Goal: Transaction & Acquisition: Purchase product/service

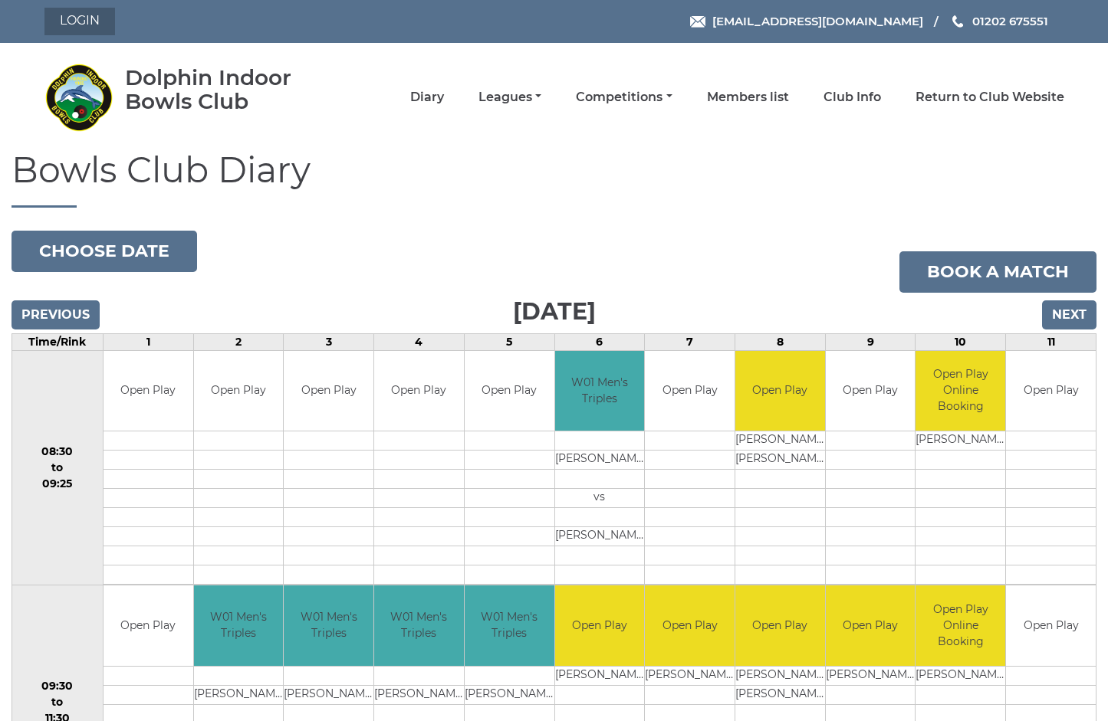
click at [79, 21] on link "Login" at bounding box center [79, 22] width 71 height 28
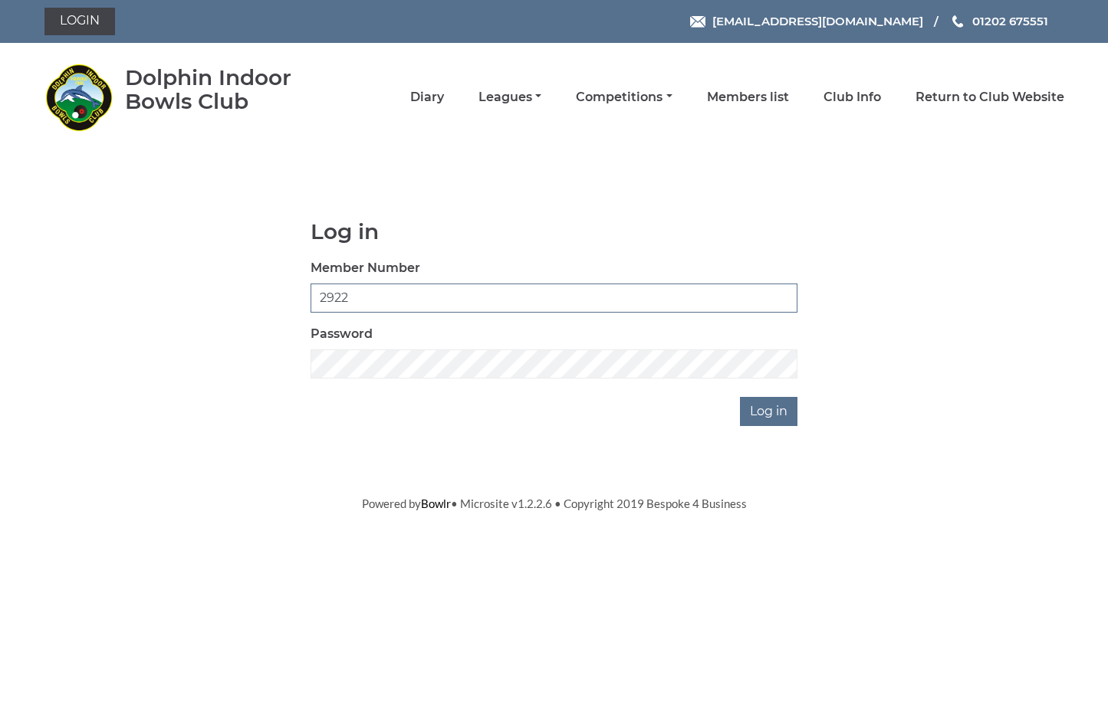
type input "2922"
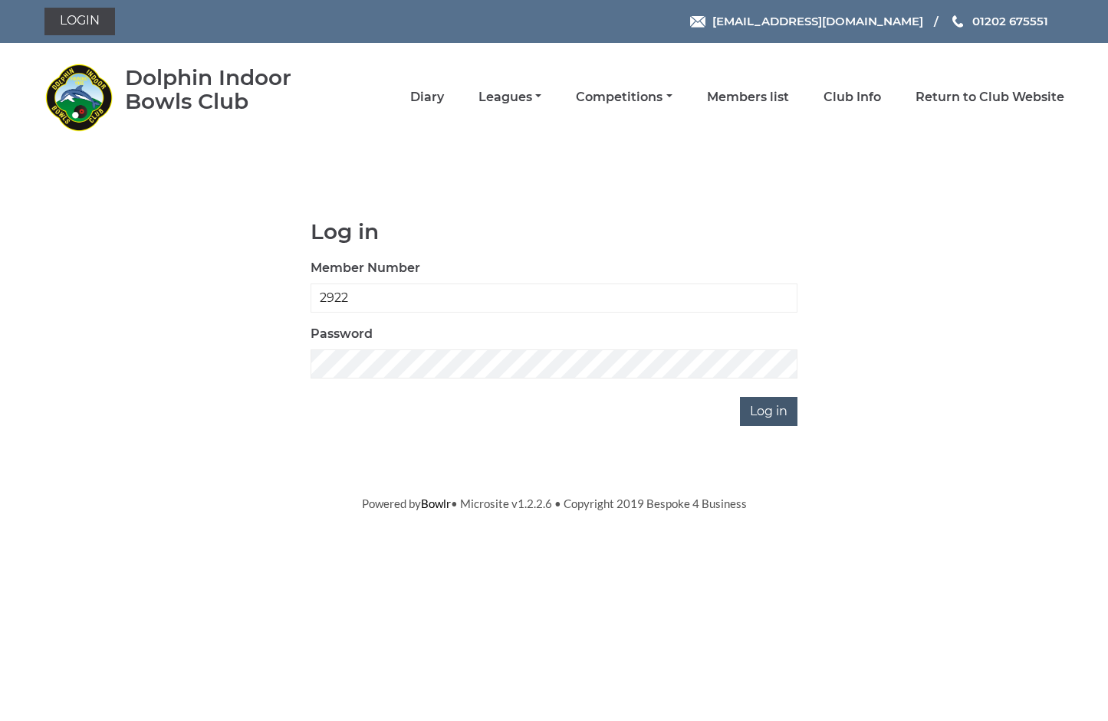
click at [764, 405] on input "Log in" at bounding box center [768, 411] width 57 height 29
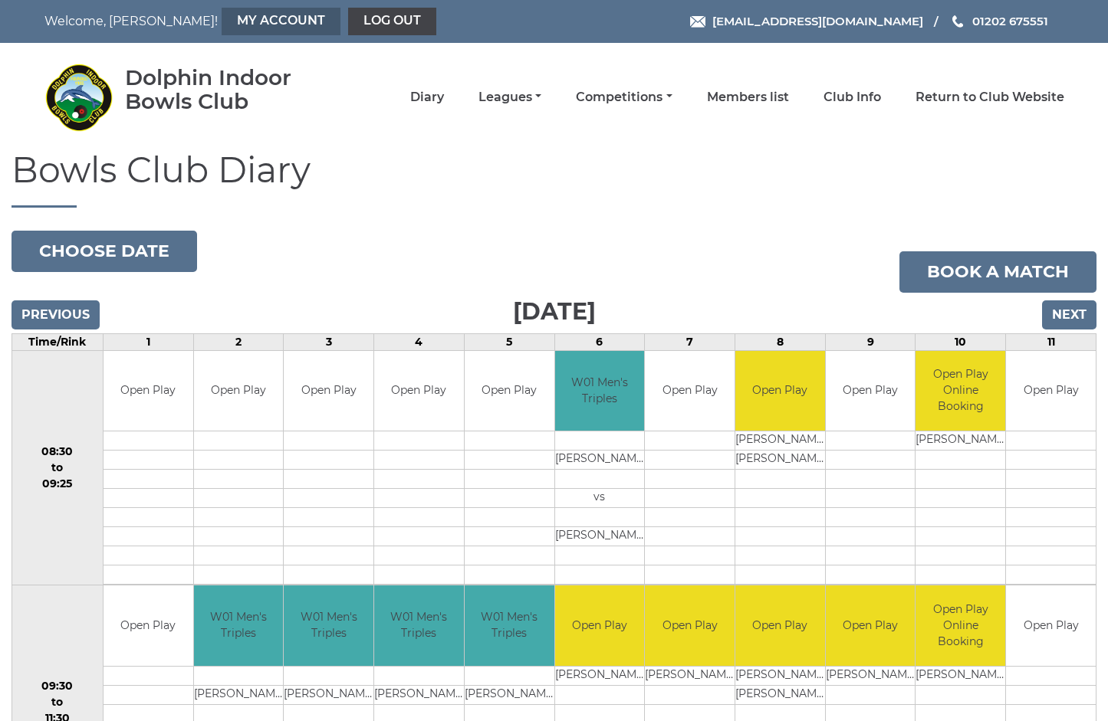
click at [222, 15] on link "My Account" at bounding box center [281, 22] width 119 height 28
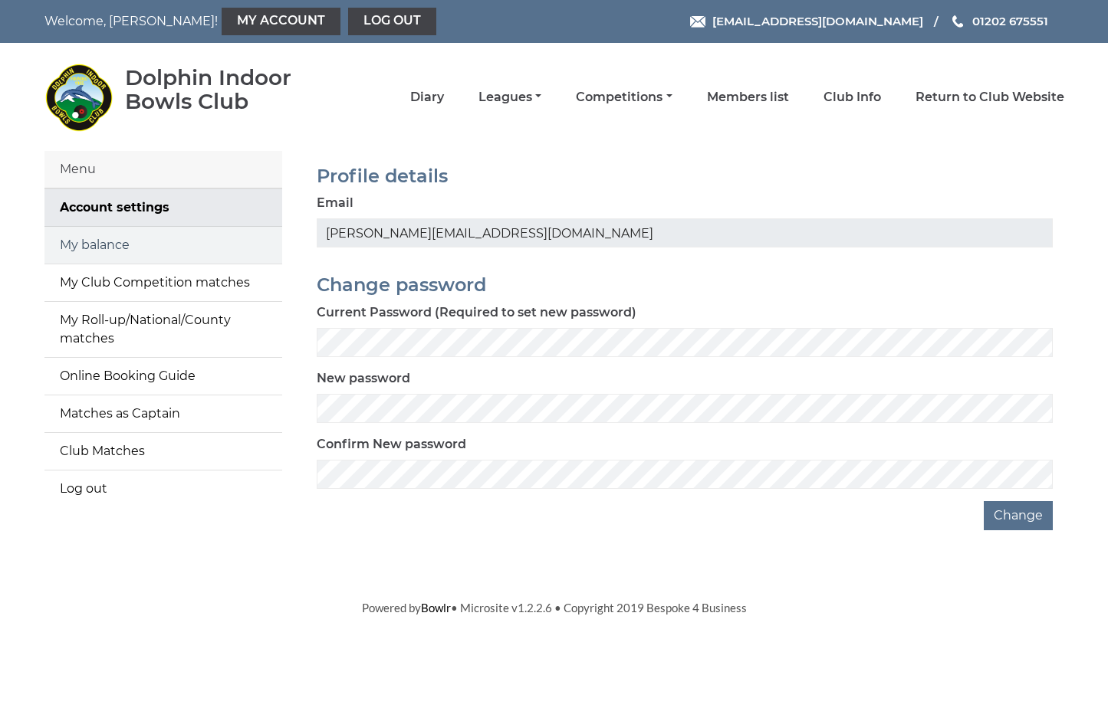
scroll to position [0, 1]
click at [118, 247] on link "My balance" at bounding box center [163, 245] width 238 height 37
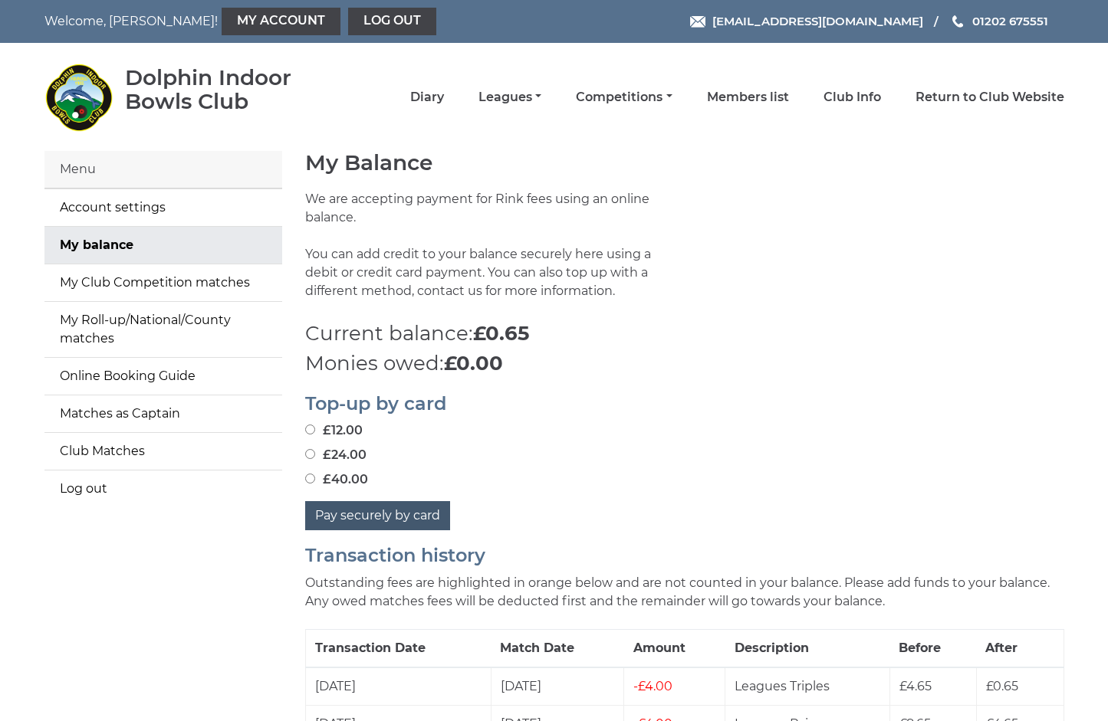
scroll to position [220, 0]
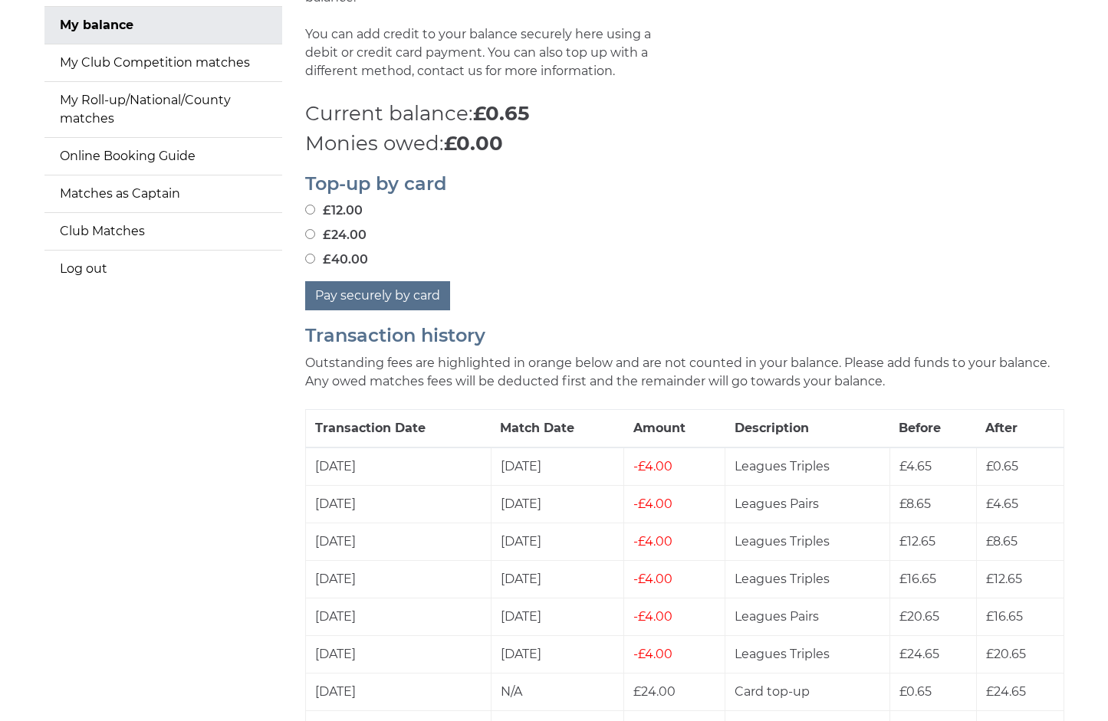
click at [310, 254] on input "£40.00" at bounding box center [310, 259] width 10 height 10
radio input "true"
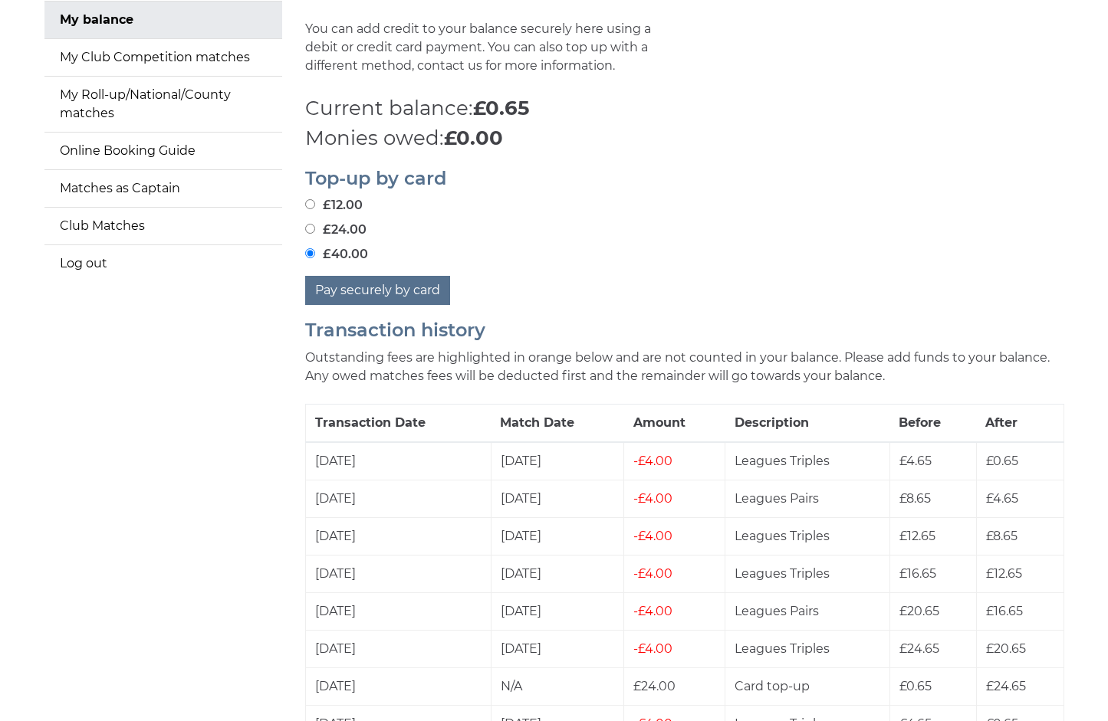
scroll to position [221, 0]
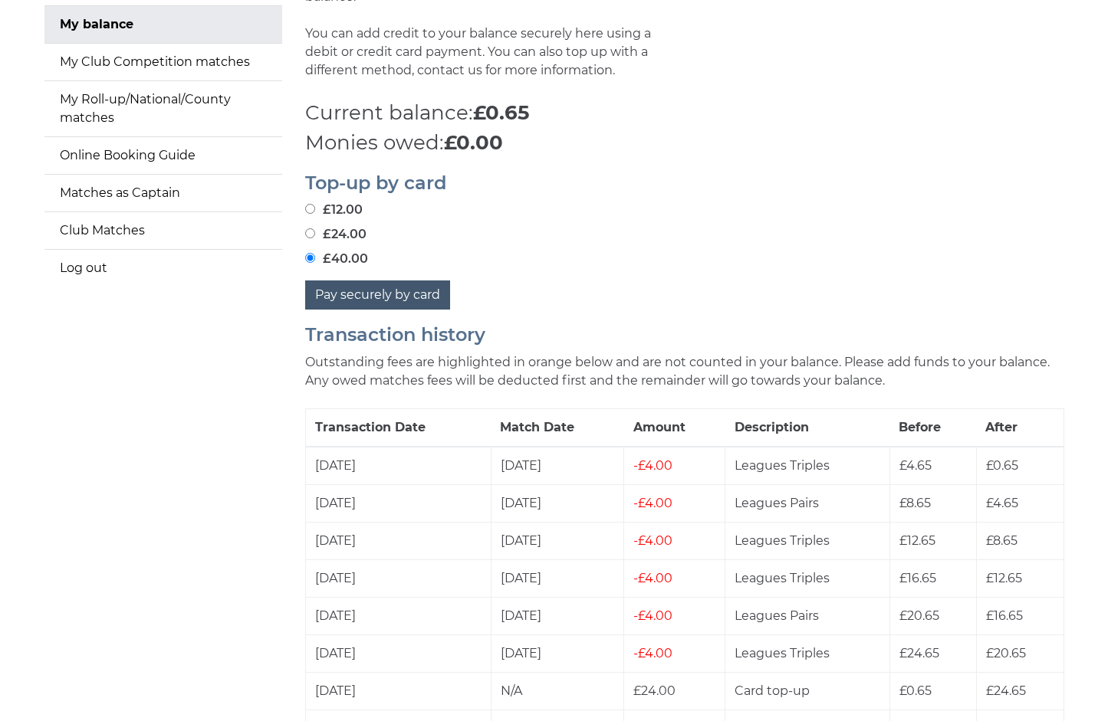
click at [363, 281] on button "Pay securely by card" at bounding box center [377, 295] width 145 height 29
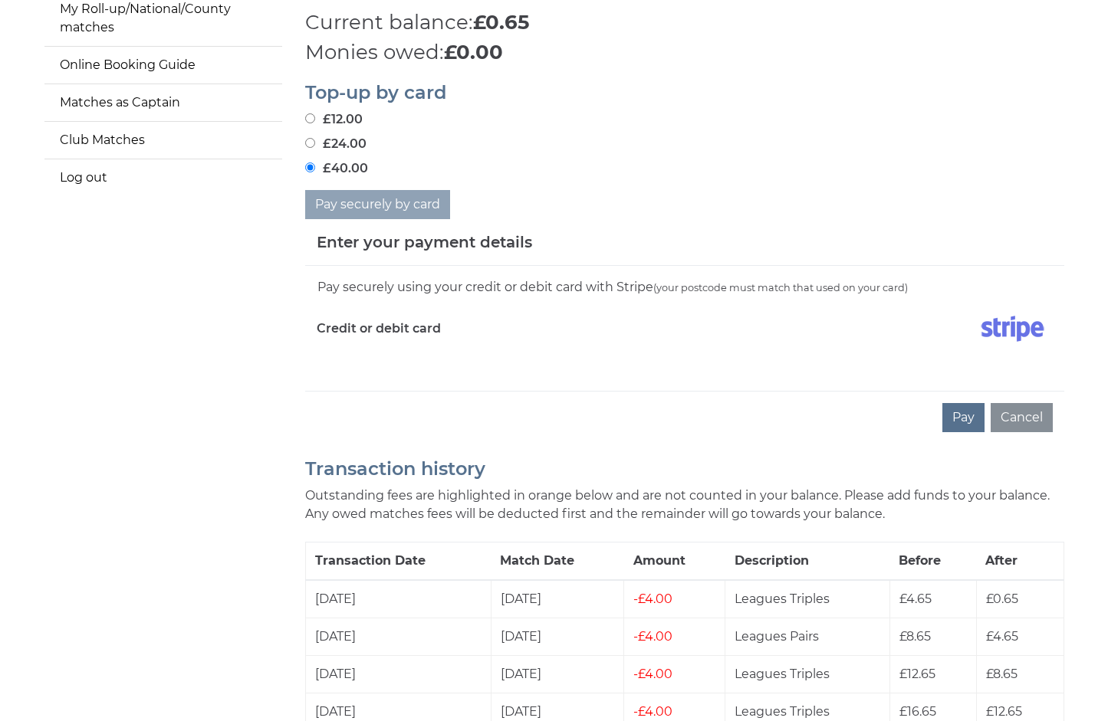
scroll to position [311, 1]
click at [351, 334] on div "Credit or debit card" at bounding box center [494, 332] width 379 height 44
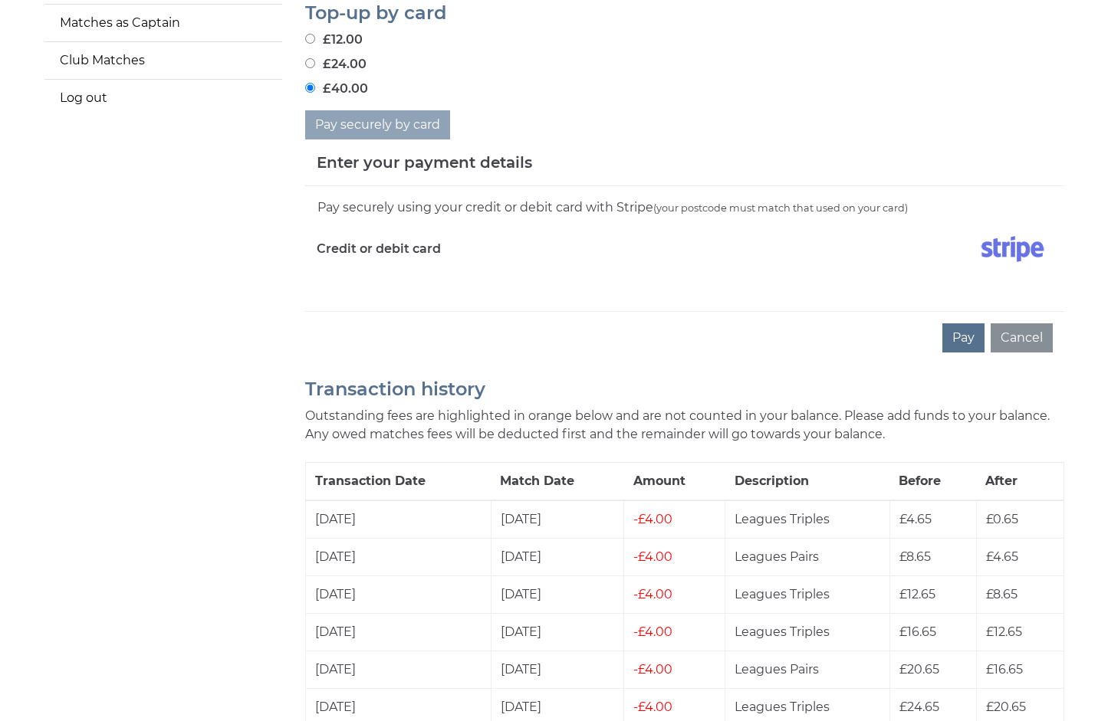
scroll to position [394, 0]
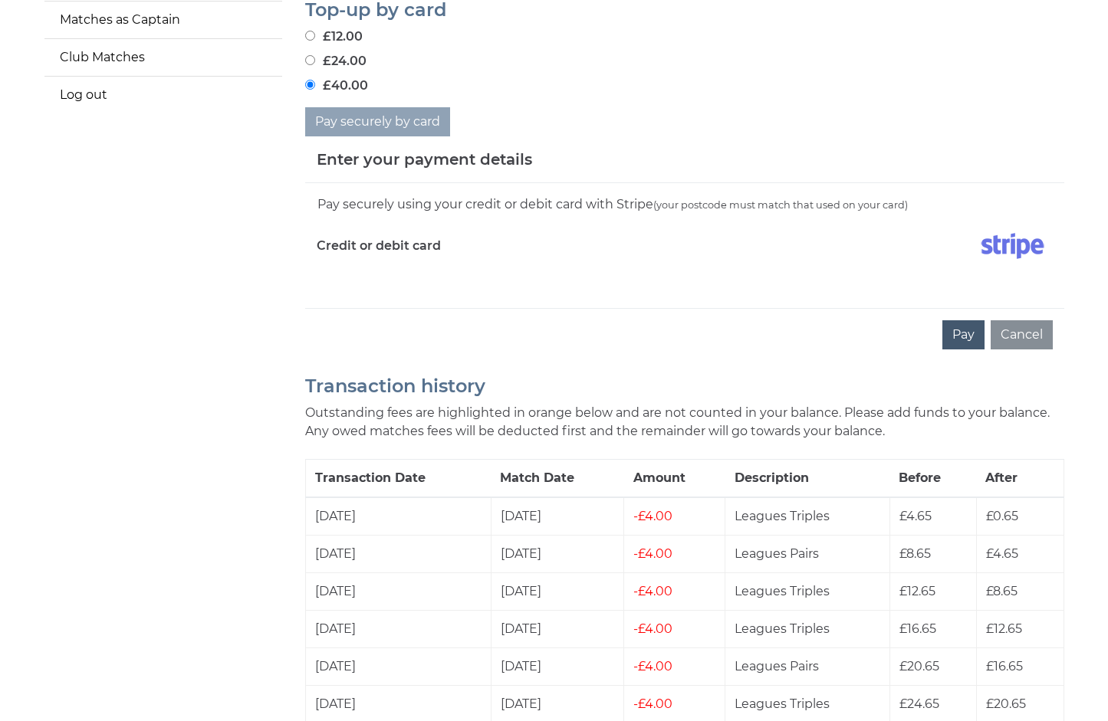
click at [963, 320] on button "Pay" at bounding box center [963, 334] width 42 height 29
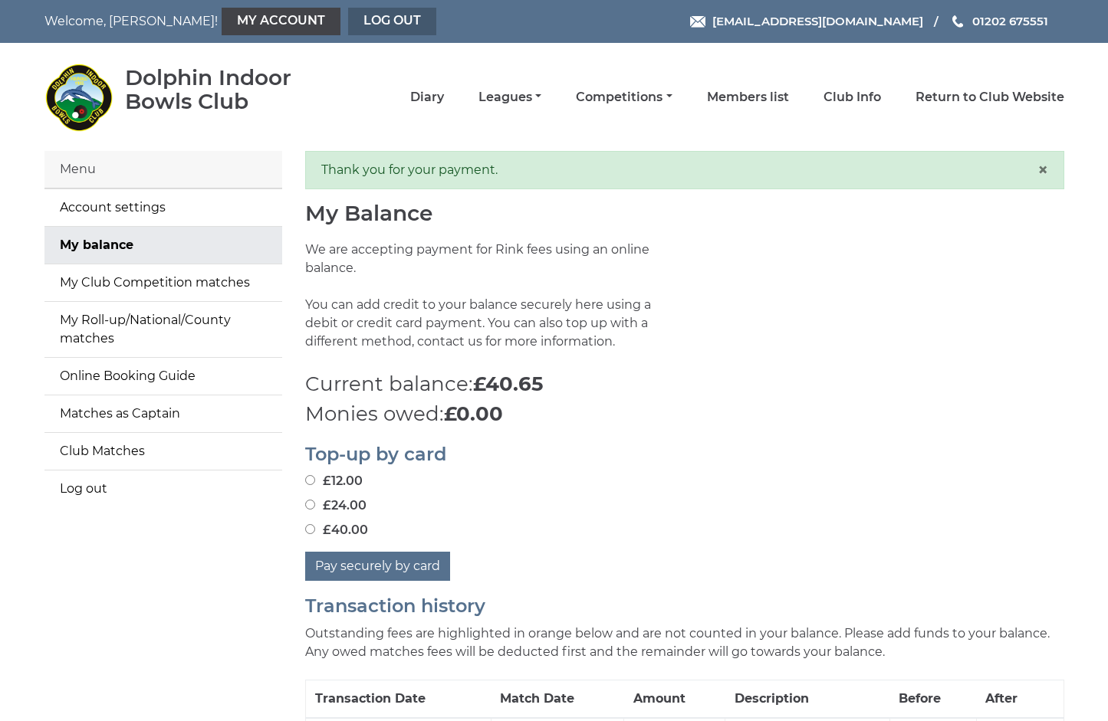
click at [348, 20] on link "Log out" at bounding box center [392, 22] width 88 height 28
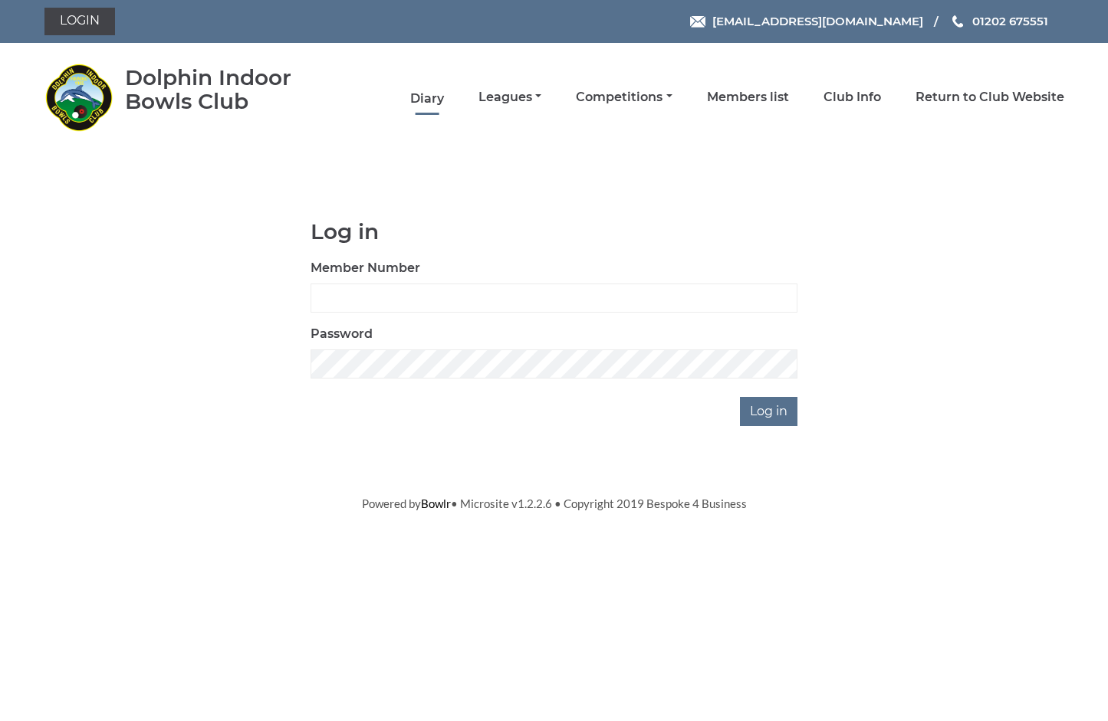
click at [444, 97] on link "Diary" at bounding box center [427, 98] width 34 height 17
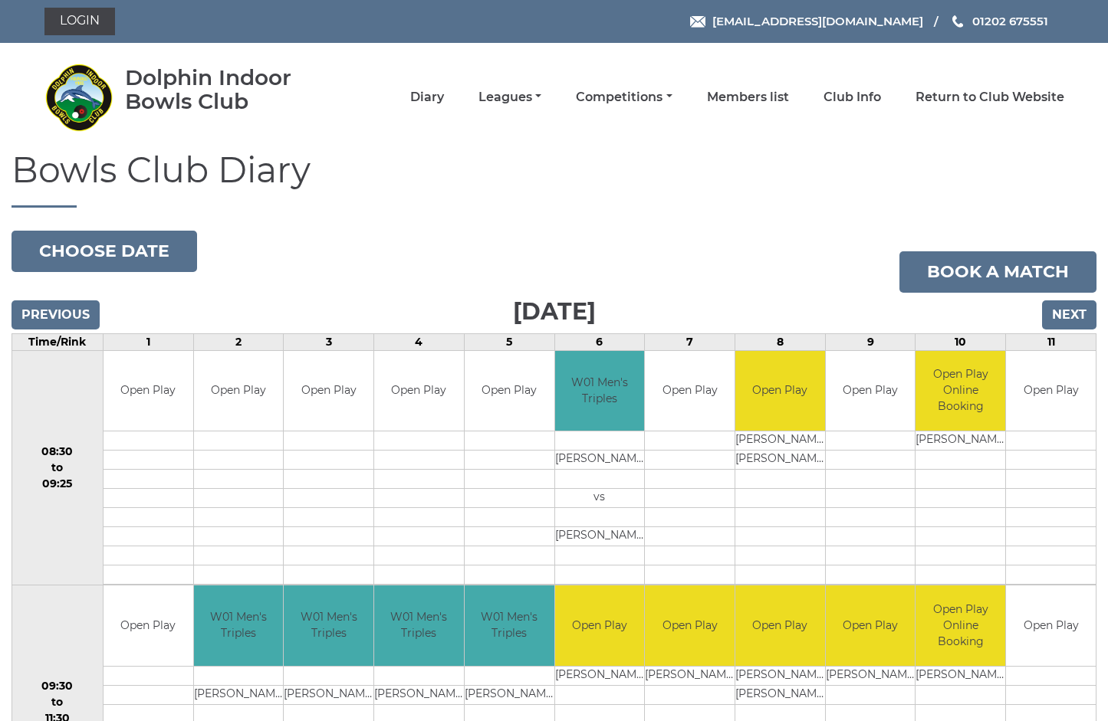
scroll to position [0, 1]
